Goal: Transaction & Acquisition: Purchase product/service

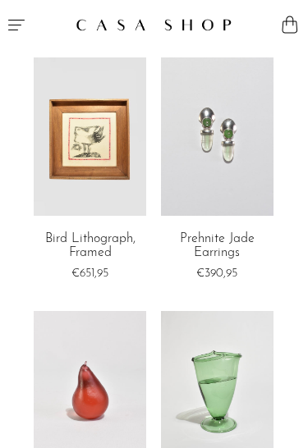
click at [25, 25] on icon "Menu" at bounding box center [17, 25] width 20 height 20
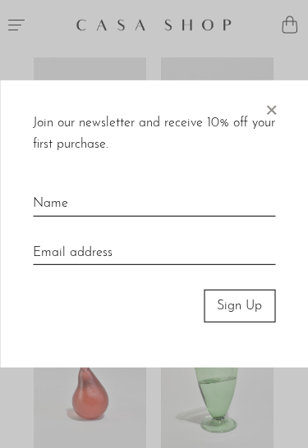
click at [273, 109] on span "×" at bounding box center [271, 106] width 16 height 53
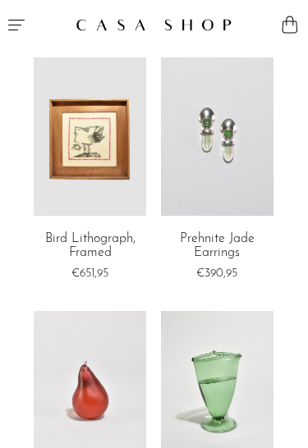
click at [24, 20] on icon "Menu" at bounding box center [16, 25] width 16 height 11
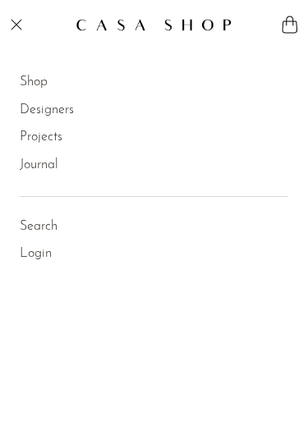
click at [34, 84] on link "Shop" at bounding box center [34, 82] width 28 height 21
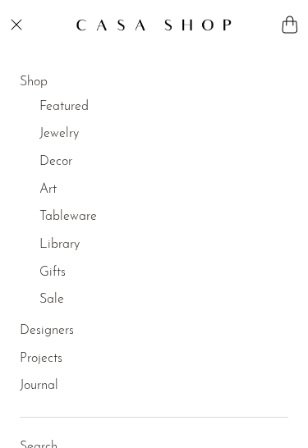
click at [50, 157] on link "Decor" at bounding box center [55, 162] width 33 height 21
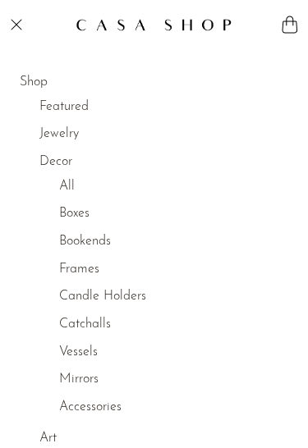
click at [65, 186] on link "All" at bounding box center [67, 187] width 16 height 21
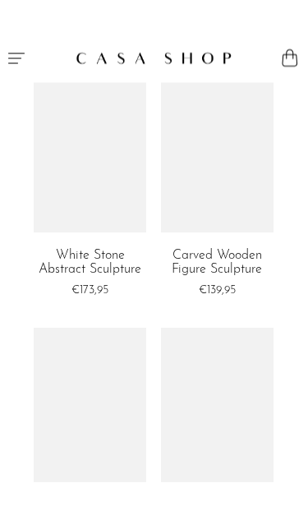
scroll to position [4127, 0]
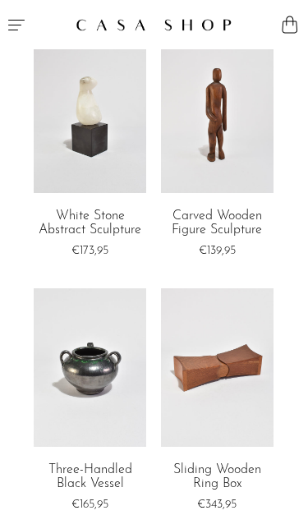
click at [23, 24] on icon "Menu" at bounding box center [17, 25] width 20 height 20
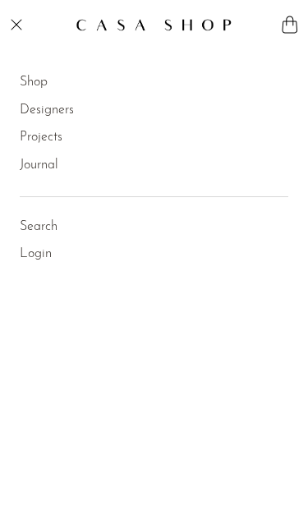
click at [35, 81] on link "Shop" at bounding box center [34, 82] width 28 height 21
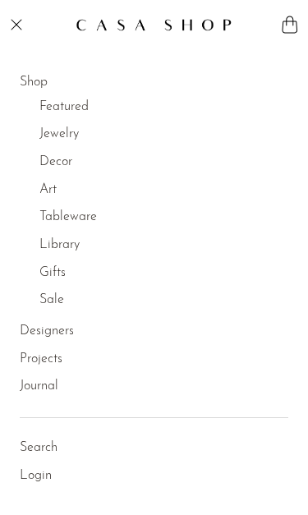
click at [48, 159] on link "Decor" at bounding box center [55, 162] width 33 height 21
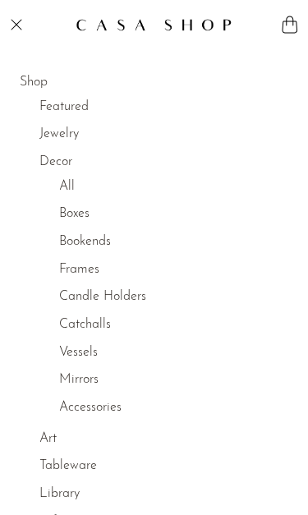
click at [66, 206] on link "Boxes" at bounding box center [74, 214] width 30 height 21
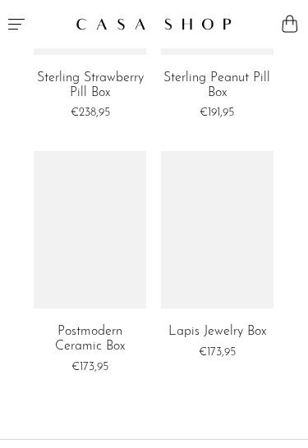
scroll to position [2981, 0]
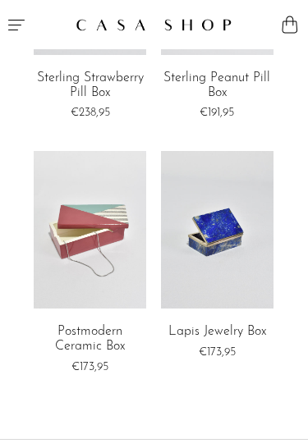
click at [26, 21] on button "Menu" at bounding box center [77, 24] width 154 height 49
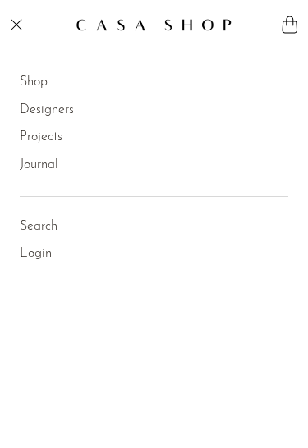
click at [31, 82] on link "Shop" at bounding box center [34, 82] width 28 height 21
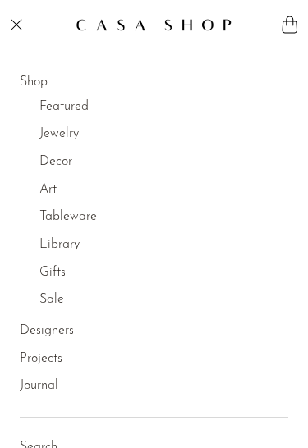
click at [48, 131] on link "Jewelry" at bounding box center [58, 134] width 39 height 21
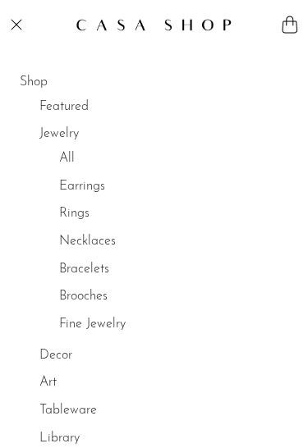
click at [62, 154] on link "All" at bounding box center [67, 159] width 16 height 21
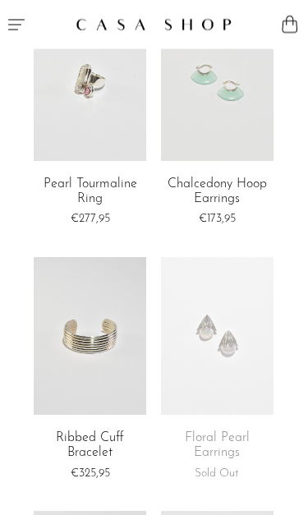
scroll to position [548, 0]
click at [250, 130] on link at bounding box center [217, 82] width 112 height 158
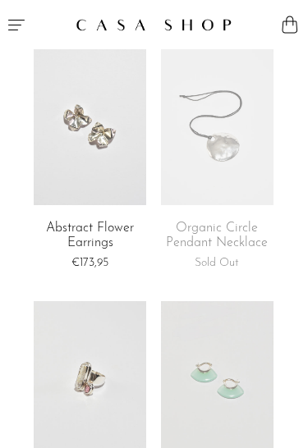
scroll to position [249, 0]
